Goal: Task Accomplishment & Management: Complete application form

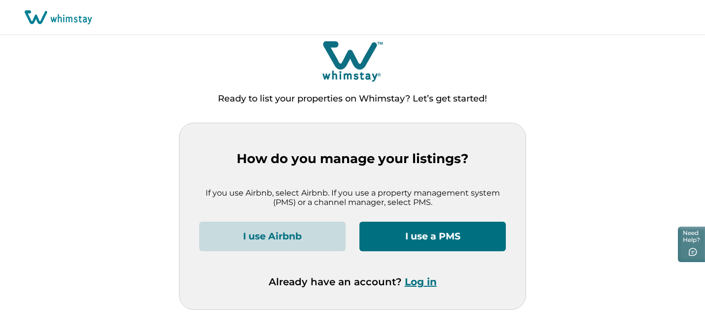
click at [419, 241] on button "I use a PMS" at bounding box center [433, 237] width 147 height 30
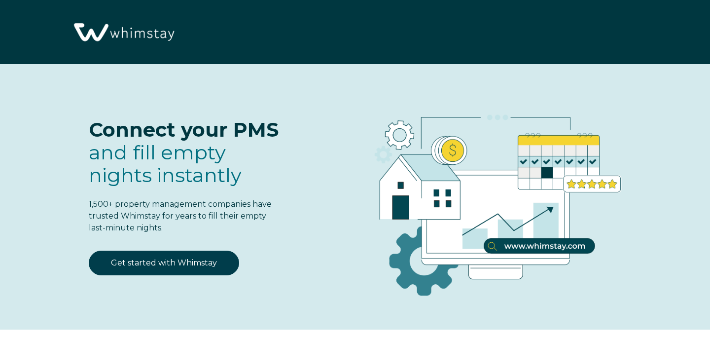
select select "IT"
select select "Standard"
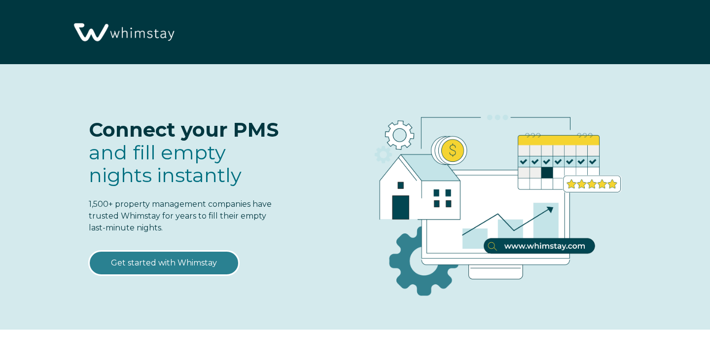
click at [160, 263] on link "Get started with Whimstay" at bounding box center [164, 263] width 150 height 25
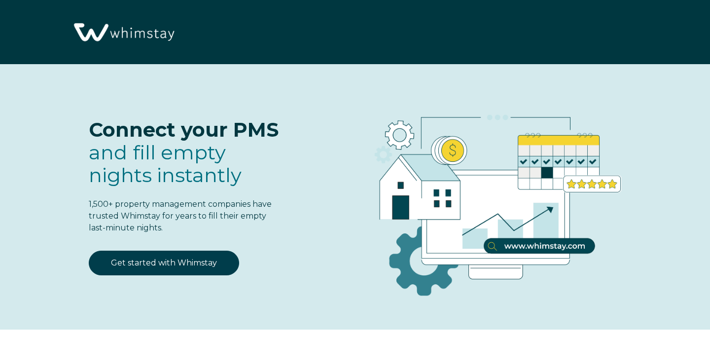
scroll to position [1198, 0]
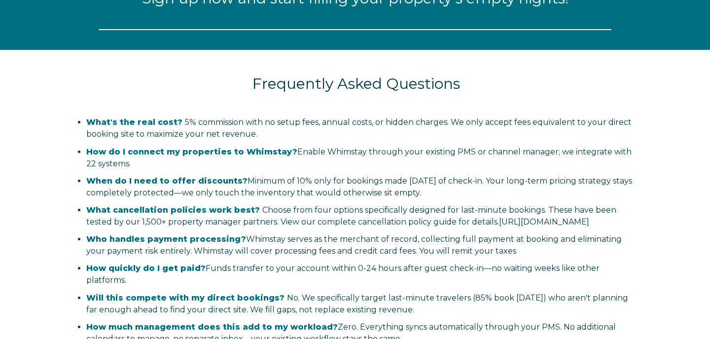
select select "IT"
select select "Standard"
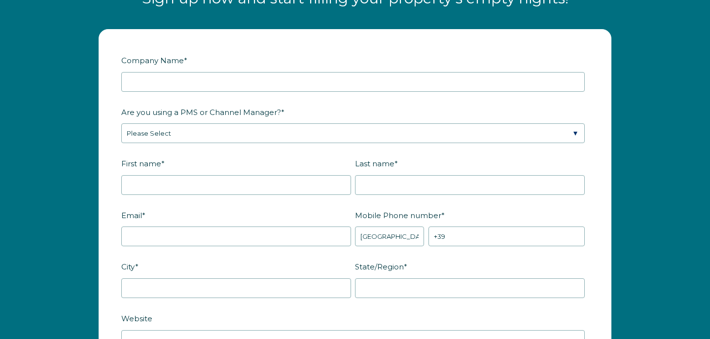
click at [254, 101] on fieldset "Company Name *" at bounding box center [355, 78] width 468 height 52
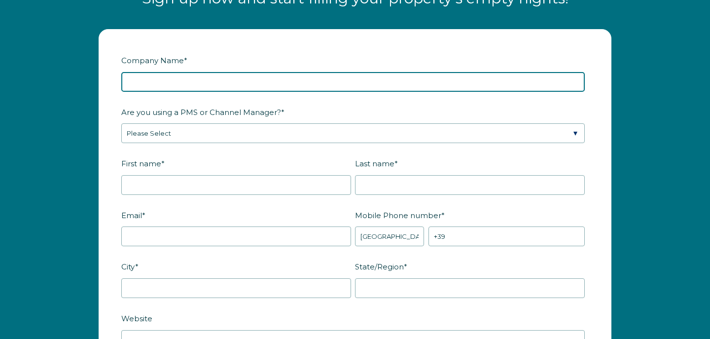
click at [252, 87] on input "Company Name *" at bounding box center [353, 82] width 464 height 20
type input "Great Times Away"
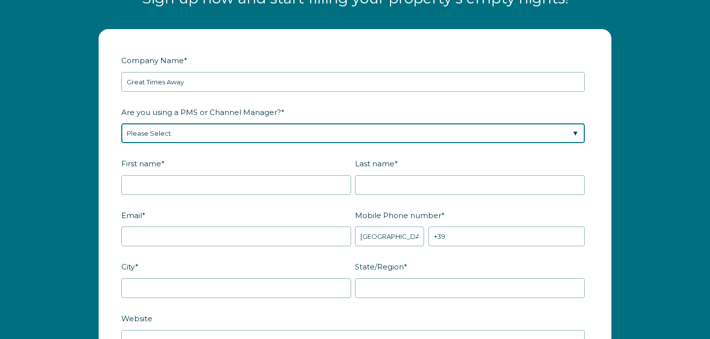
click at [309, 138] on select "Please Select Barefoot BookingPal Boost Brightside CiiRUS Escapia Guesty Hostaw…" at bounding box center [353, 133] width 464 height 20
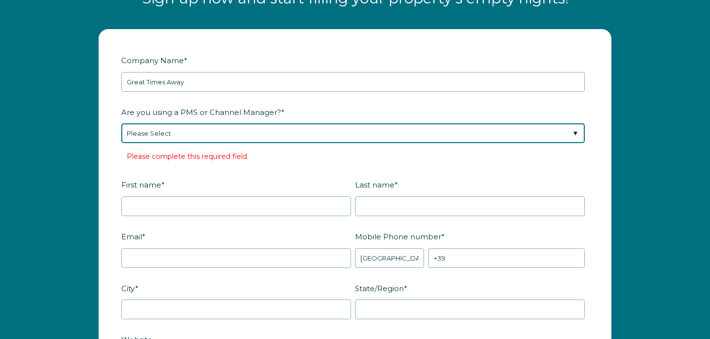
click at [251, 143] on select "Please Select Barefoot BookingPal Boost Brightside CiiRUS Escapia Guesty Hostaw…" at bounding box center [353, 133] width 464 height 20
